Goal: Task Accomplishment & Management: Use online tool/utility

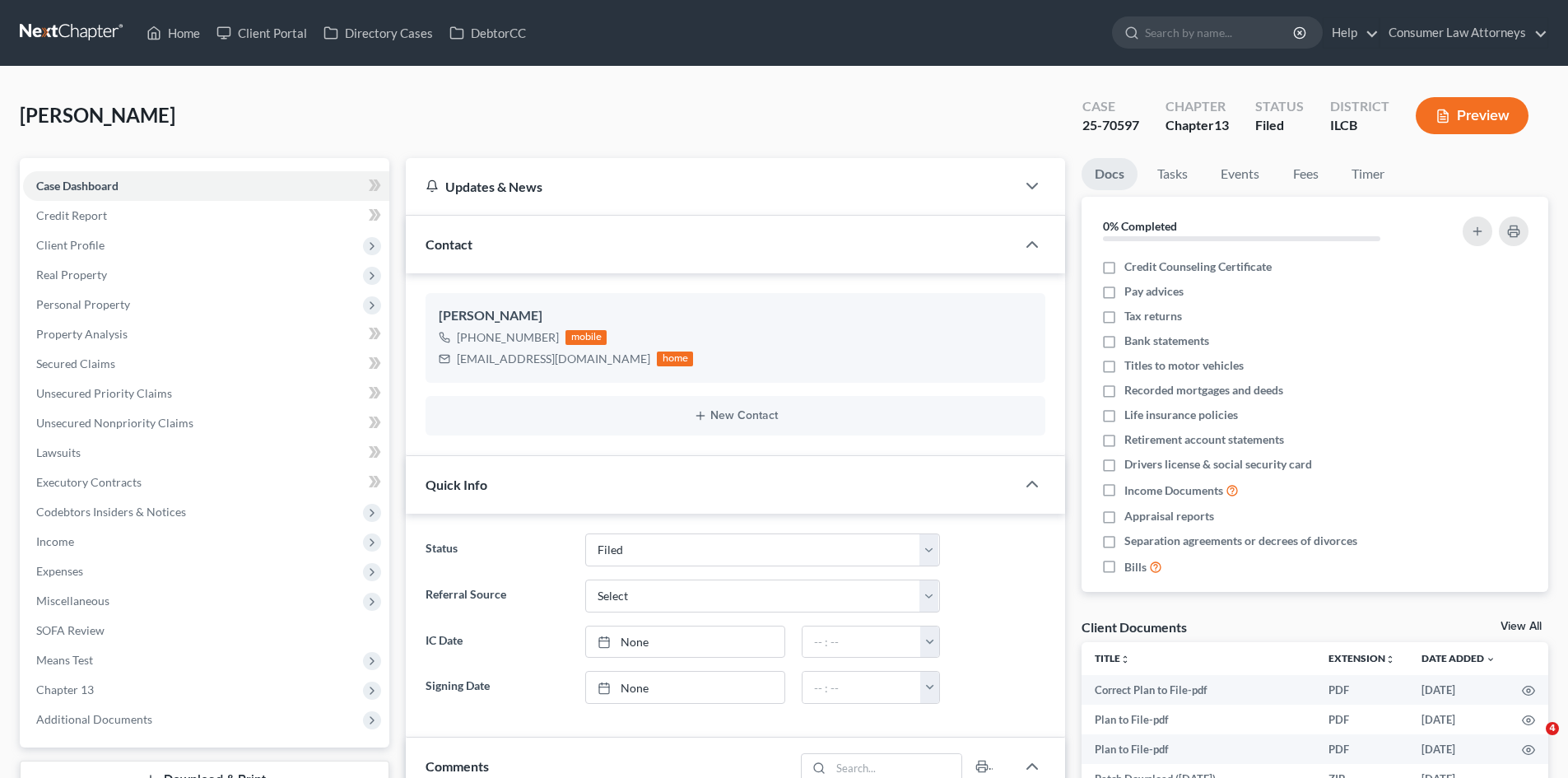
select select "6"
click at [165, 26] on link "Home" at bounding box center [173, 33] width 70 height 30
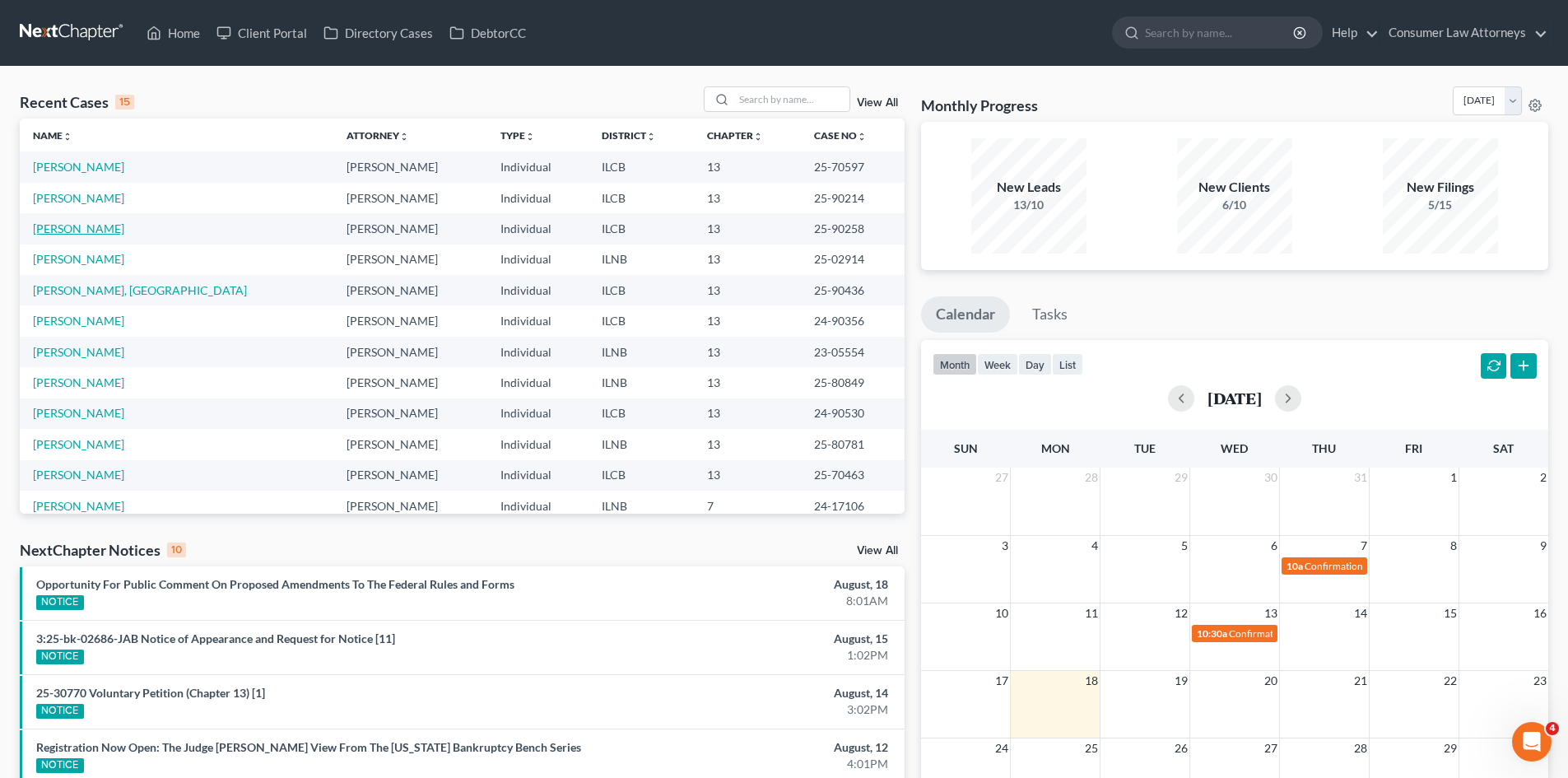
click at [83, 225] on link "[PERSON_NAME]" at bounding box center [79, 228] width 92 height 14
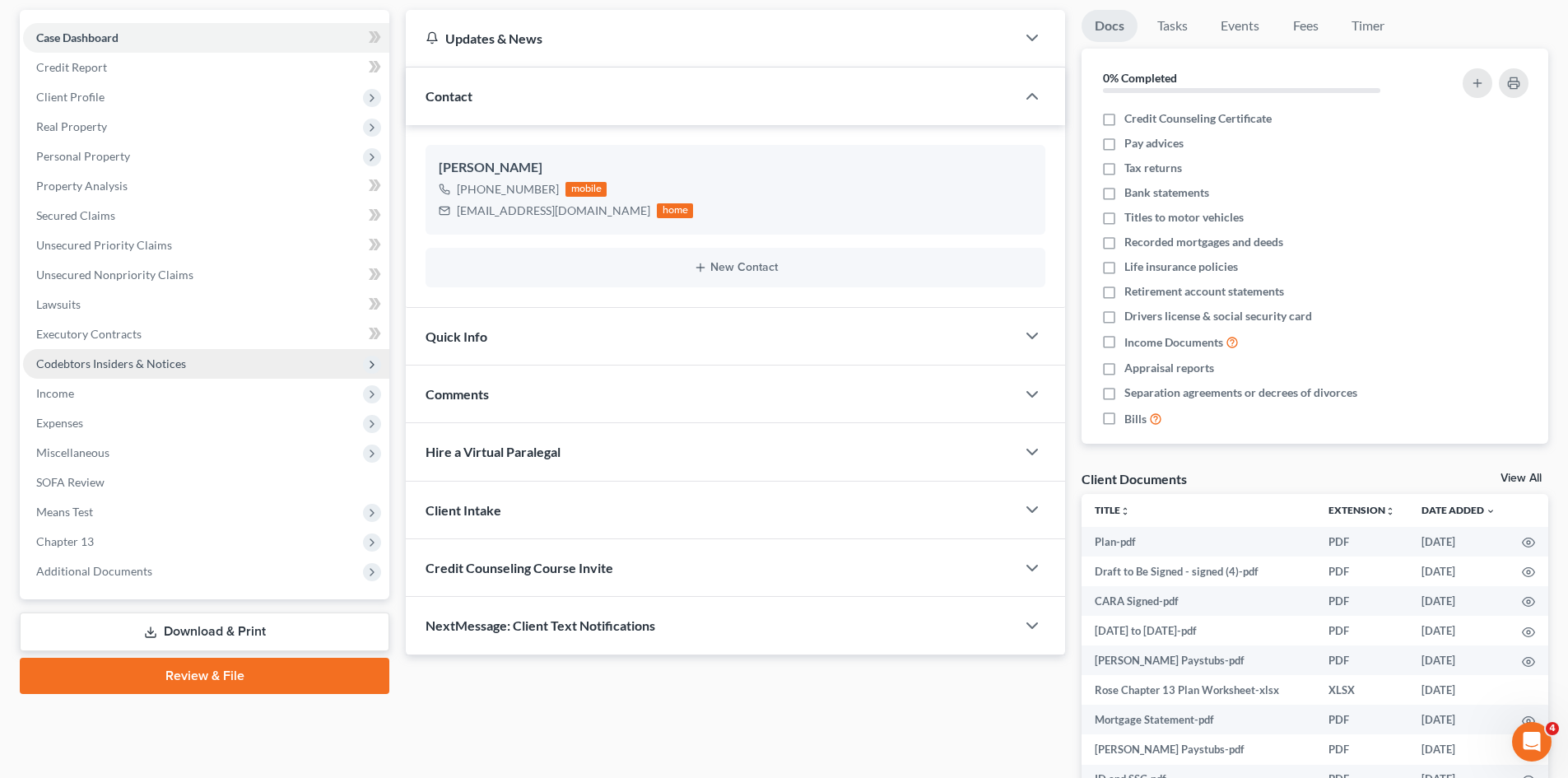
scroll to position [165, 0]
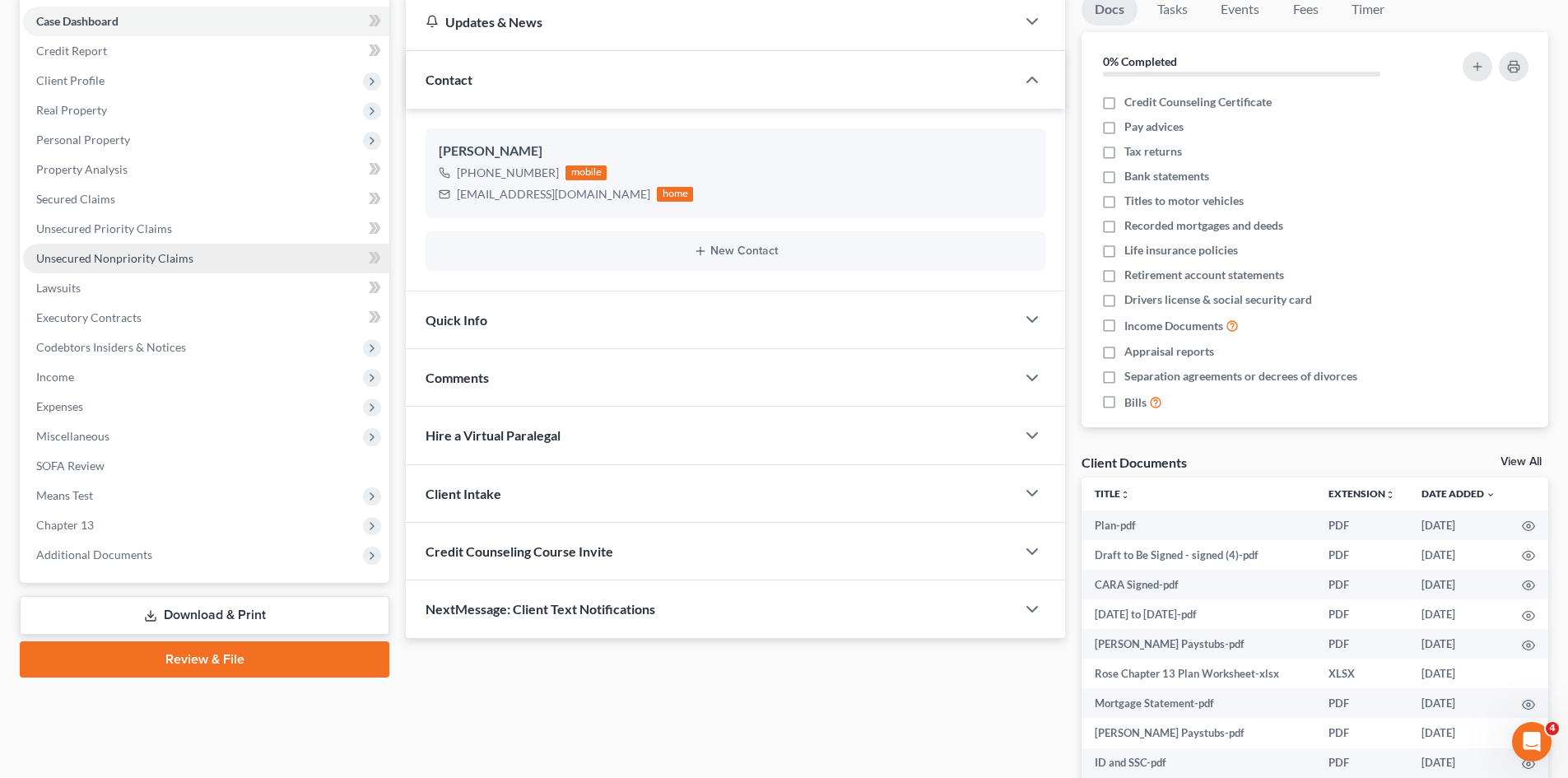
click at [69, 255] on span "Unsecured Nonpriority Claims" at bounding box center [115, 258] width 157 height 14
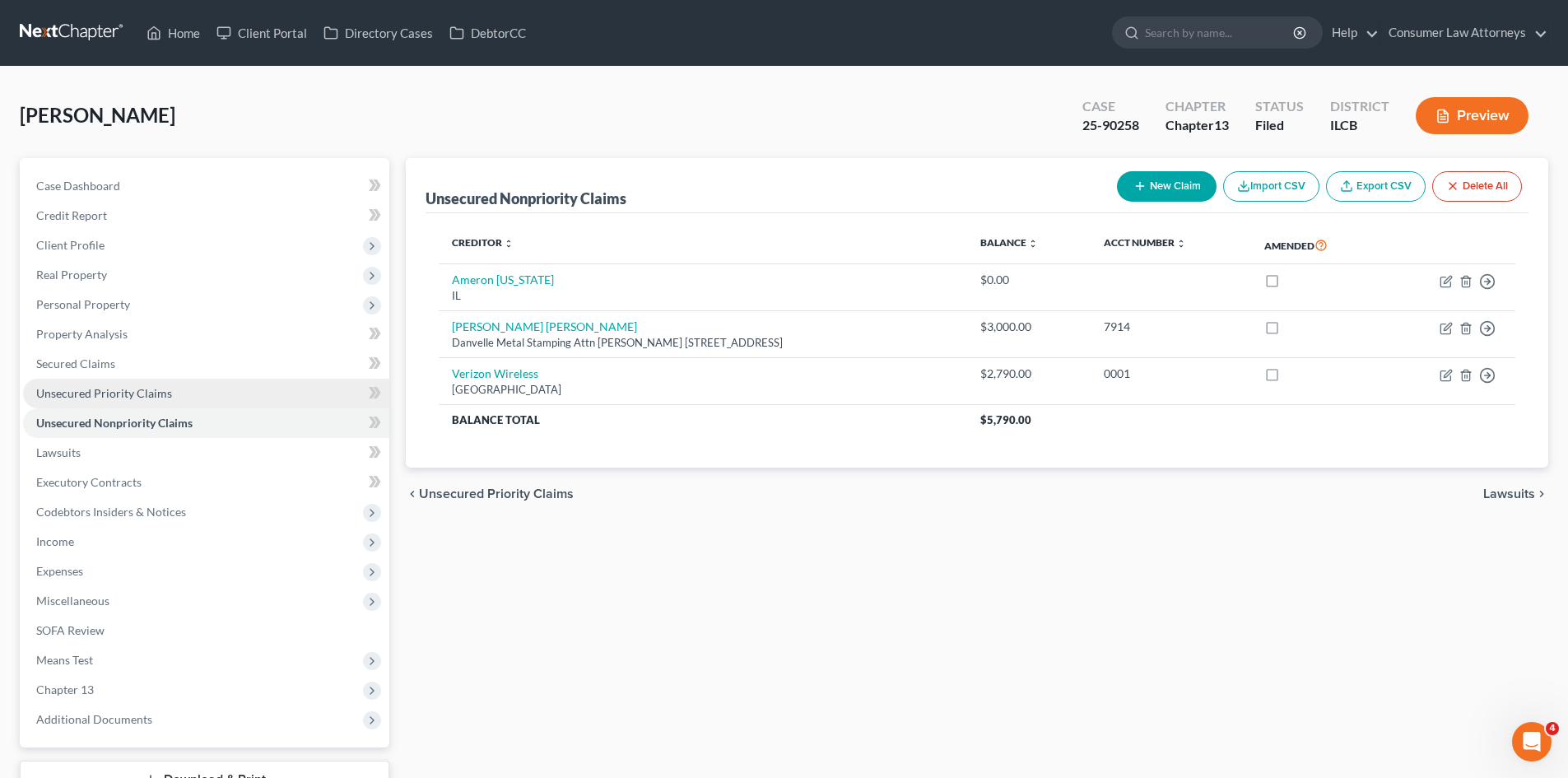
click at [39, 390] on span "Unsecured Priority Claims" at bounding box center [104, 393] width 136 height 14
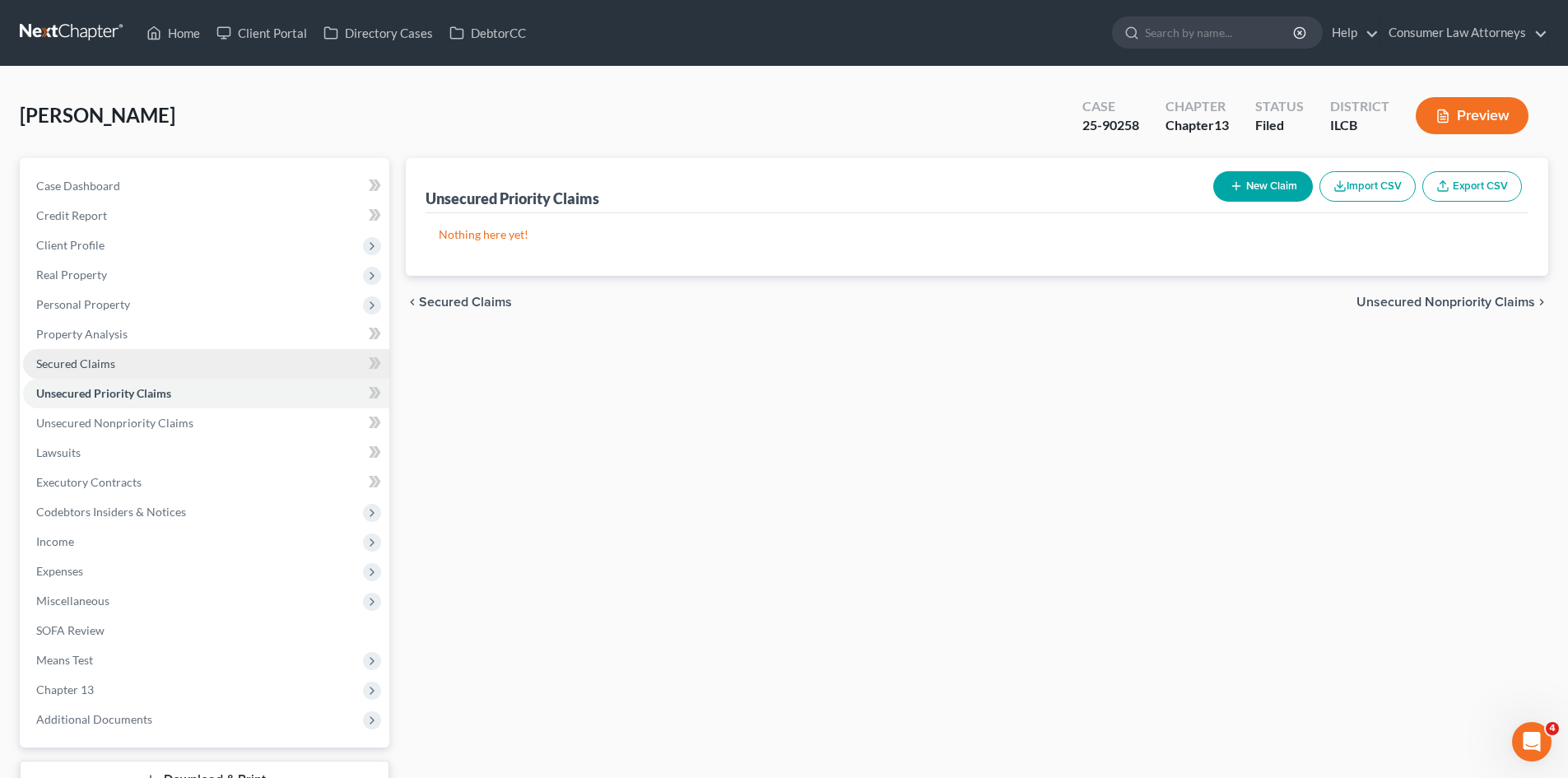
click at [52, 365] on span "Secured Claims" at bounding box center [76, 363] width 79 height 14
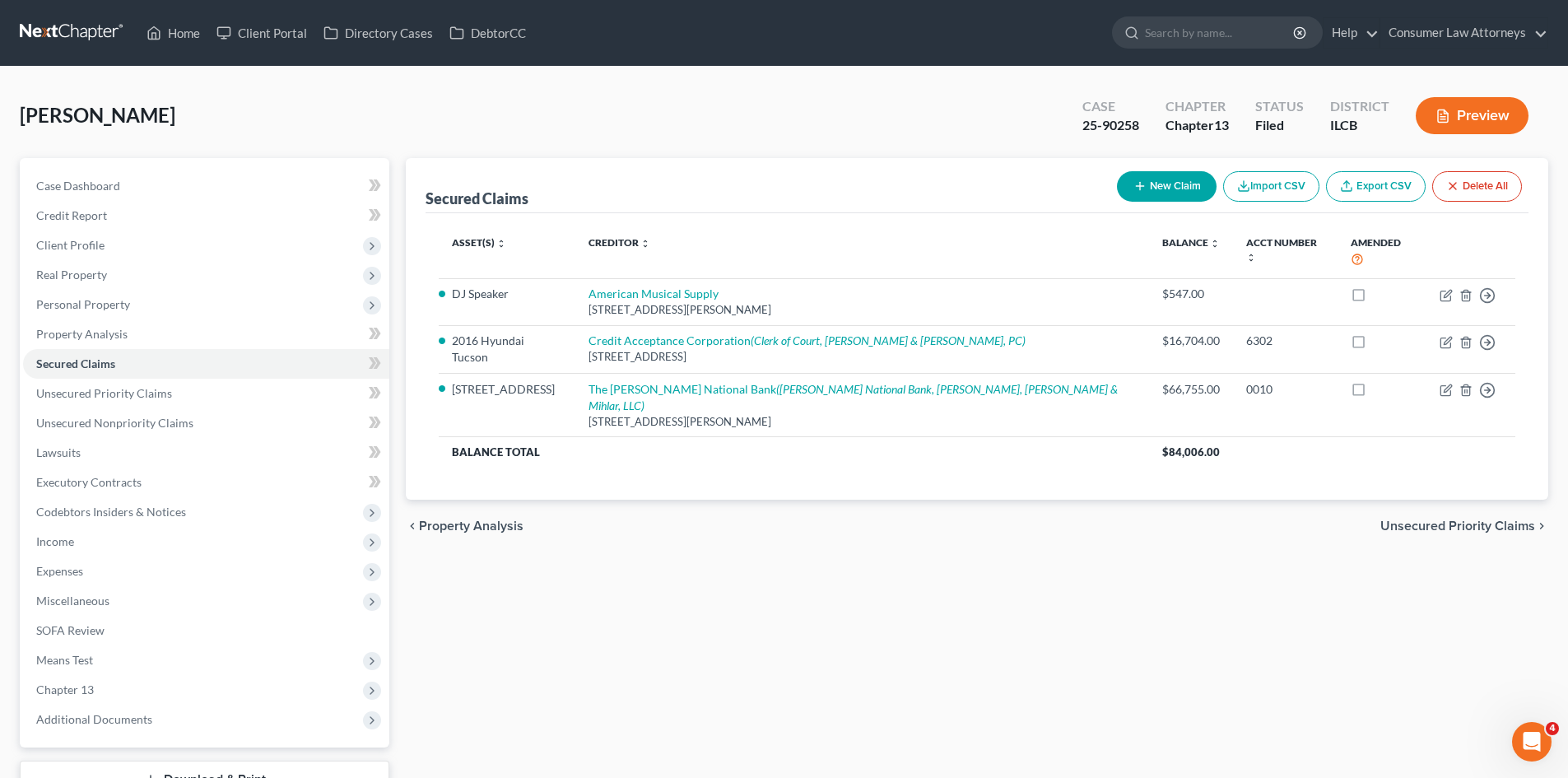
click at [1053, 651] on div "Secured Claims New Claim Import CSV Export CSV Delete All Asset(s) expand_more …" at bounding box center [977, 500] width 1159 height 684
